Goal: Task Accomplishment & Management: Use online tool/utility

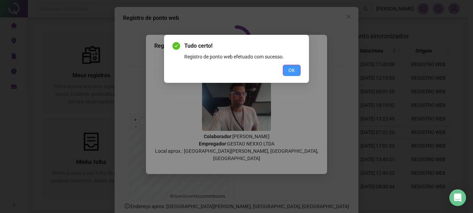
scroll to position [44, 0]
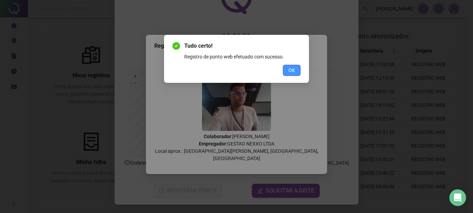
click at [296, 69] on button "OK" at bounding box center [292, 70] width 18 height 11
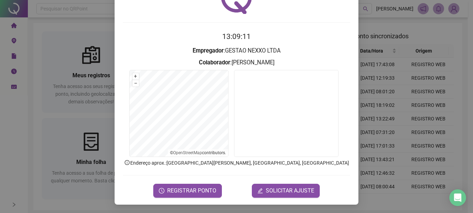
drag, startPoint x: 116, startPoint y: 86, endPoint x: 90, endPoint y: 88, distance: 26.9
click at [111, 86] on div "Registro de ponto web 13:09:11 Empregador : GESTAO NEXXO LTDA Colaborador : MAT…" at bounding box center [236, 106] width 473 height 213
click at [90, 88] on div "Registro de ponto web 13:09:11 Empregador : GESTAO NEXXO LTDA Colaborador : MAT…" at bounding box center [236, 106] width 473 height 213
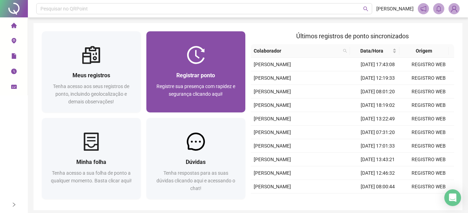
click at [224, 75] on div "Registrar ponto" at bounding box center [196, 75] width 82 height 9
click at [174, 57] on div at bounding box center [195, 55] width 99 height 18
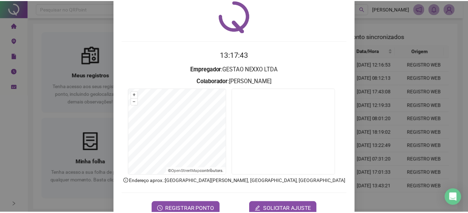
scroll to position [44, 0]
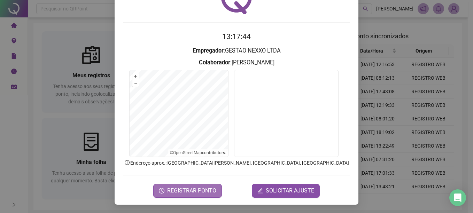
click at [162, 191] on icon "clock-circle" at bounding box center [162, 191] width 6 height 6
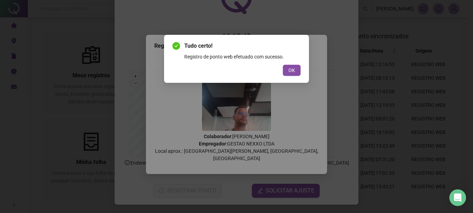
click at [290, 77] on div "Tudo certo! Registro de ponto web efetuado com sucesso. OK" at bounding box center [236, 59] width 145 height 48
drag, startPoint x: 312, startPoint y: 81, endPoint x: 289, endPoint y: 75, distance: 23.7
click at [309, 81] on div "Tudo certo! Registro de ponto web efetuado com sucesso. OK" at bounding box center [236, 106] width 473 height 213
click at [289, 73] on span "OK" at bounding box center [291, 71] width 7 height 8
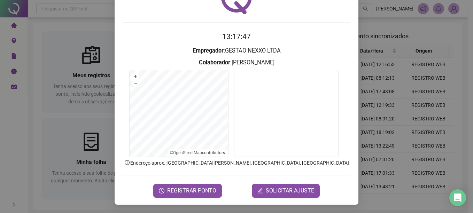
drag, startPoint x: 13, startPoint y: 132, endPoint x: 93, endPoint y: 116, distance: 81.8
click at [456, 102] on div "Registro de ponto web 13:18:33 Empregador : GESTAO NEXXO LTDA Colaborador : MAT…" at bounding box center [236, 106] width 473 height 213
